Goal: Check status: Check status

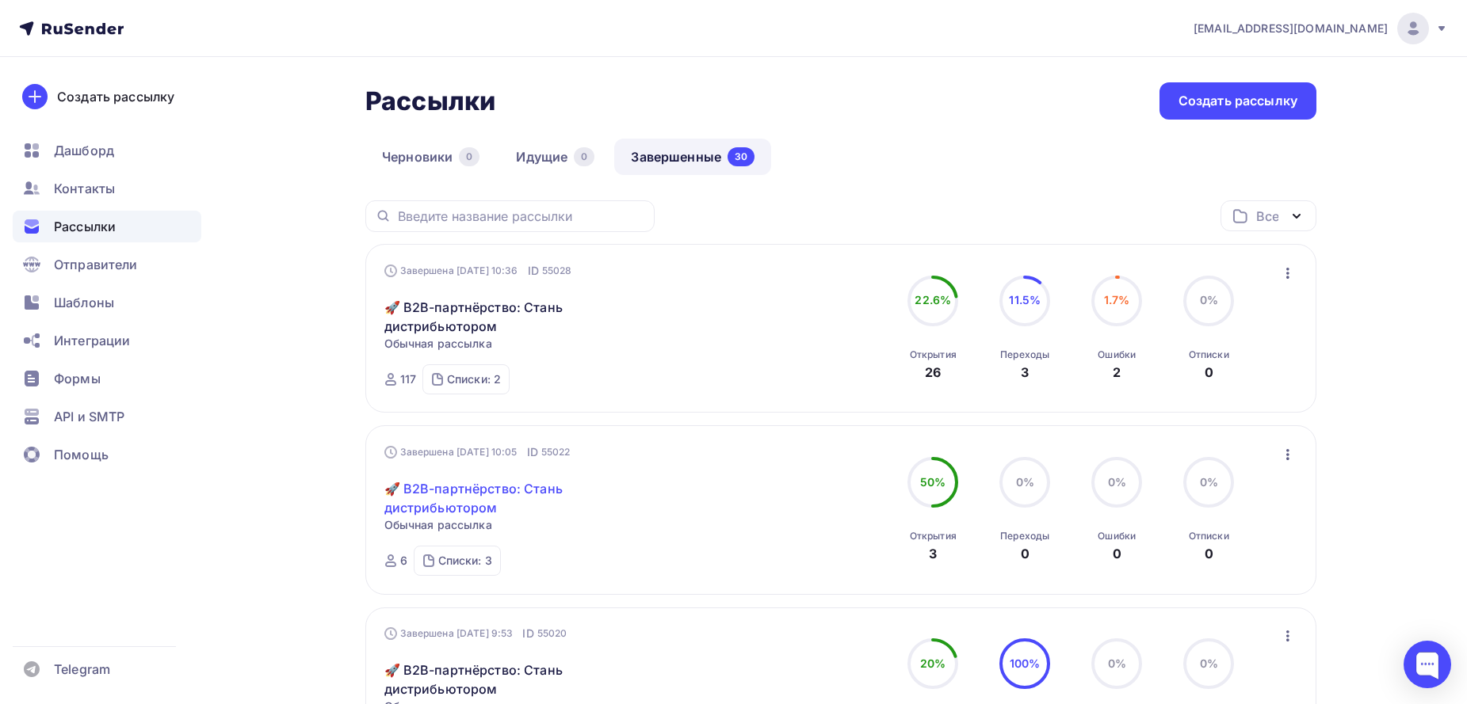
click at [453, 489] on link "🚀 B2B-партнёрство: Стань дистрибьютором" at bounding box center [520, 498] width 272 height 38
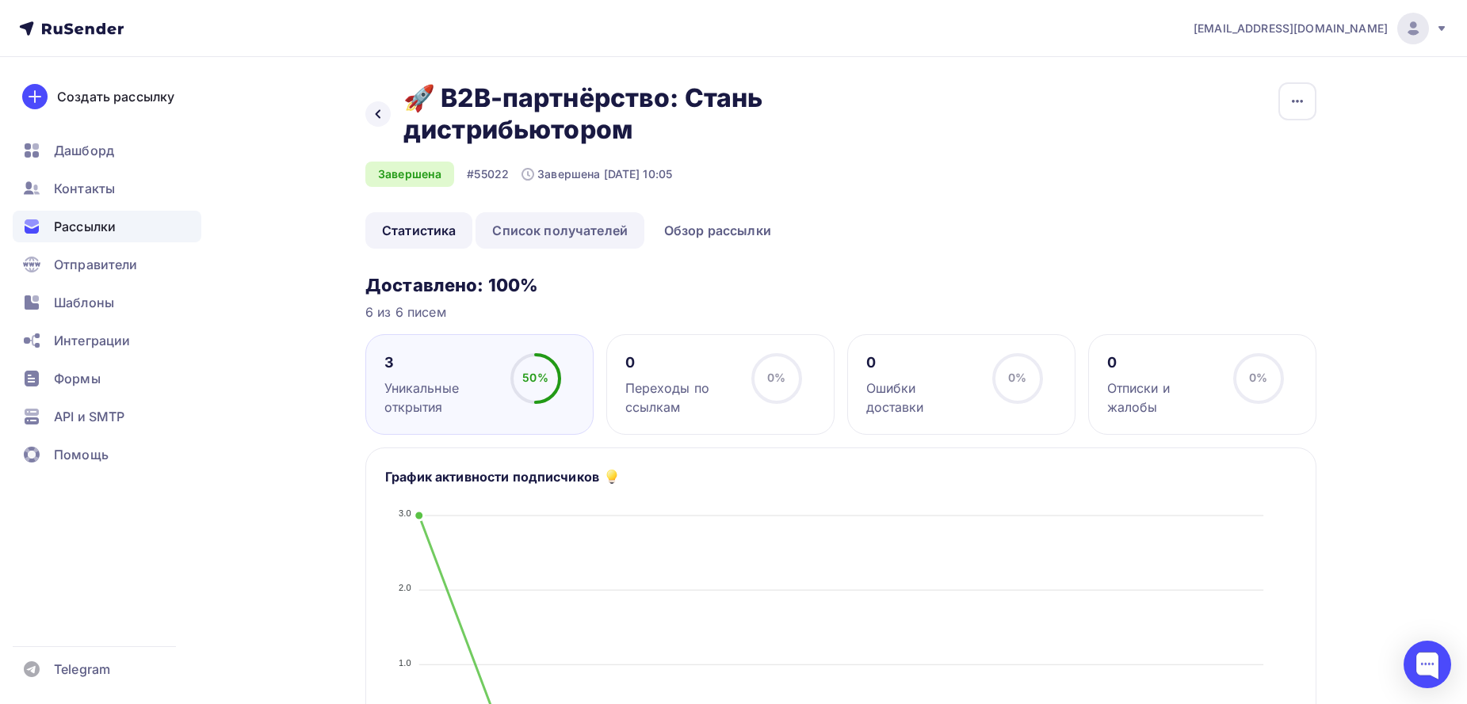
click at [605, 239] on link "Список получателей" at bounding box center [559, 230] width 169 height 36
click at [95, 151] on span "Дашборд" at bounding box center [84, 150] width 60 height 19
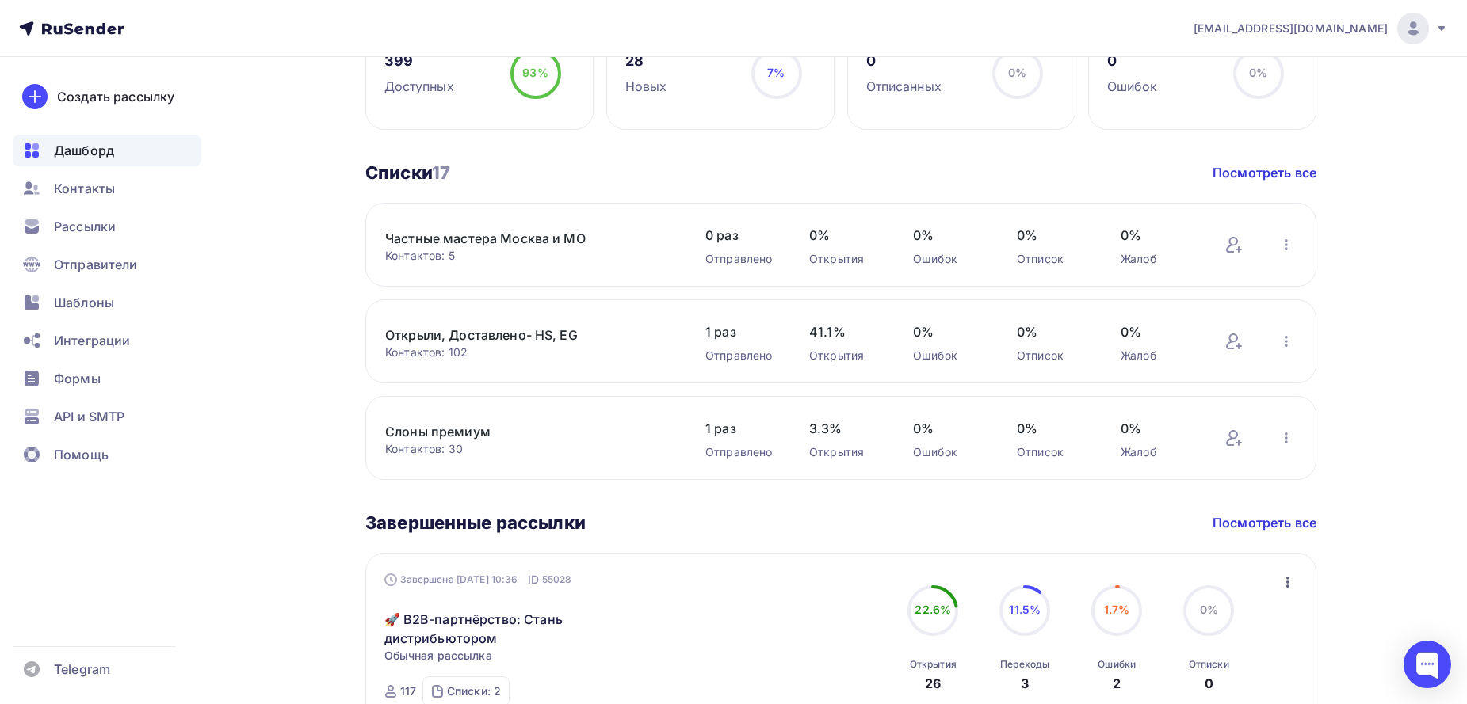
scroll to position [555, 0]
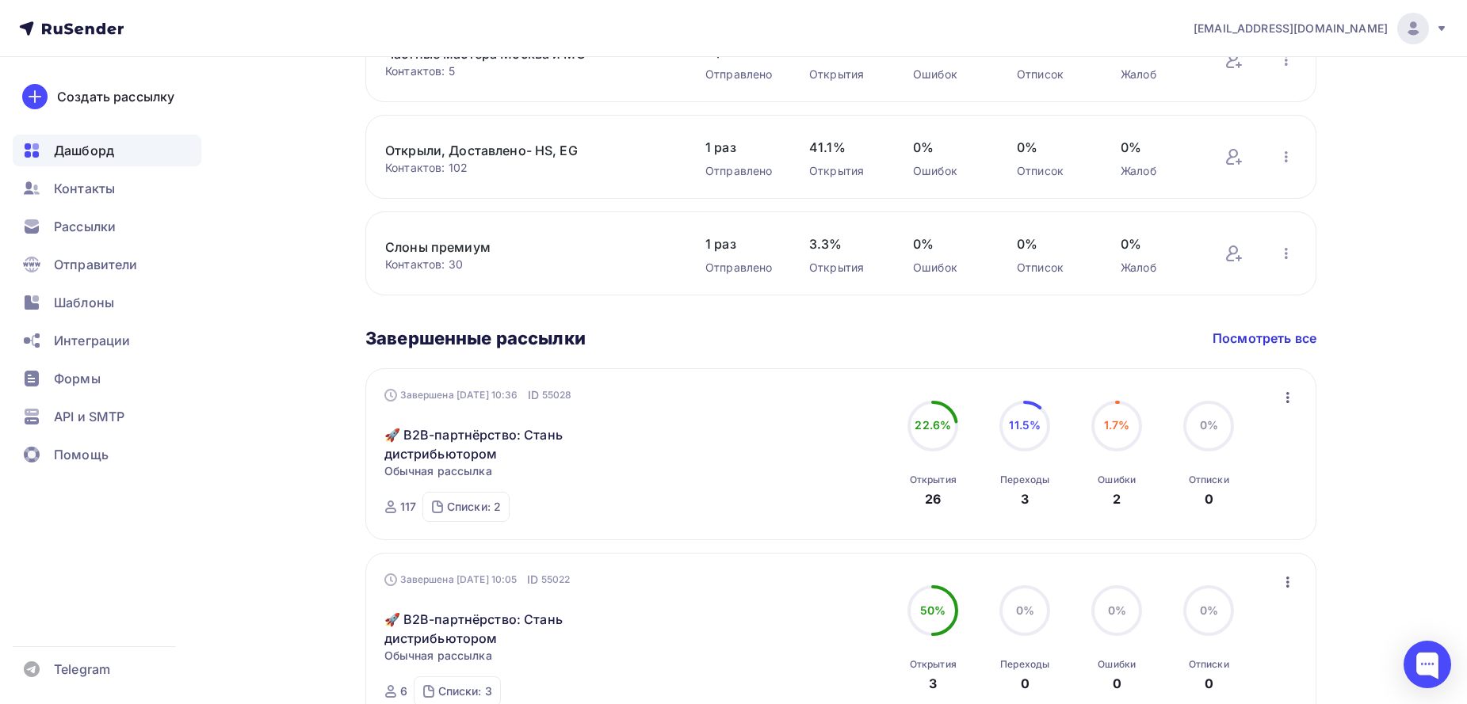
click at [405, 254] on link "Слоны премиум" at bounding box center [519, 247] width 269 height 19
